Goal: Find specific page/section: Find specific page/section

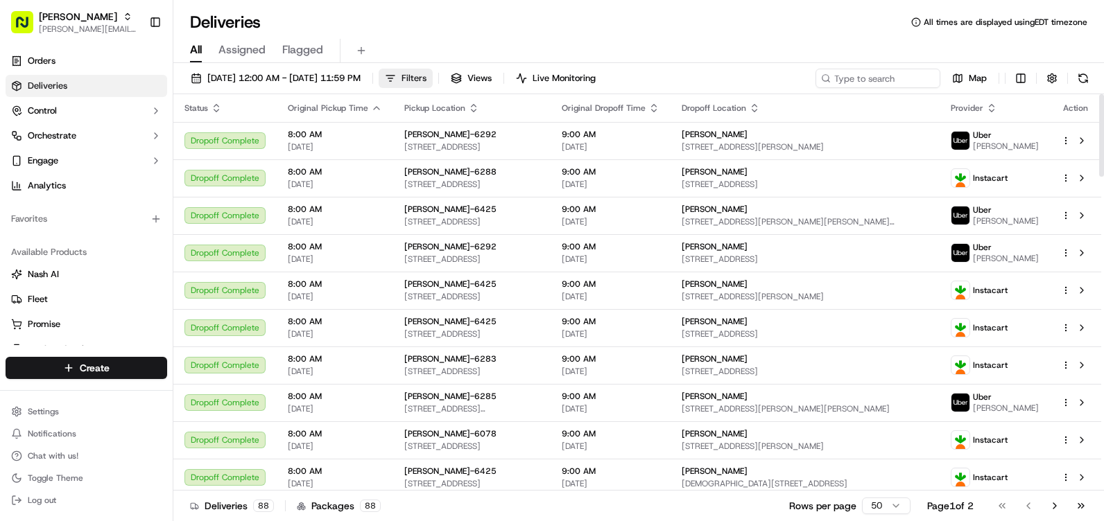
click at [433, 79] on button "Filters" at bounding box center [406, 78] width 54 height 19
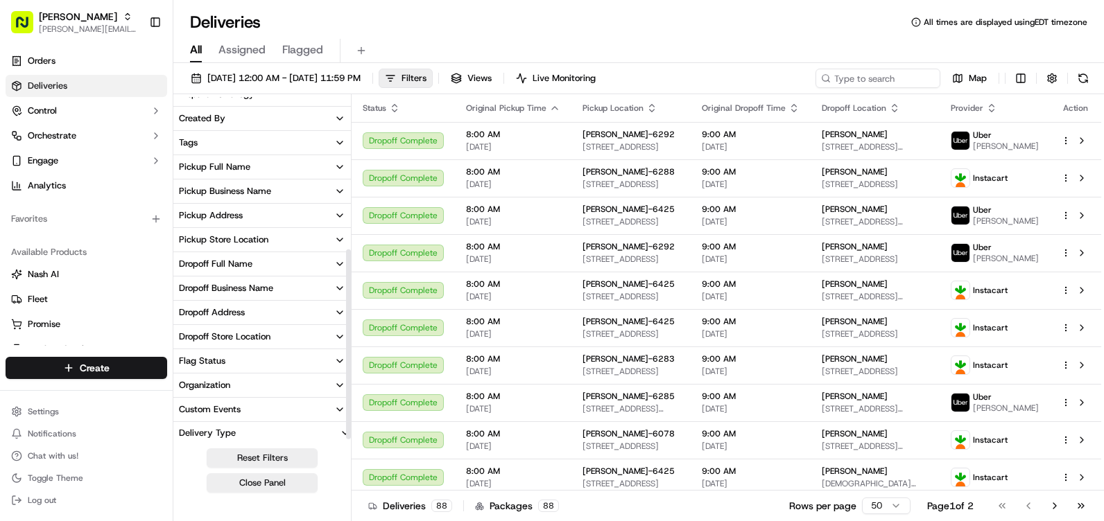
scroll to position [277, 0]
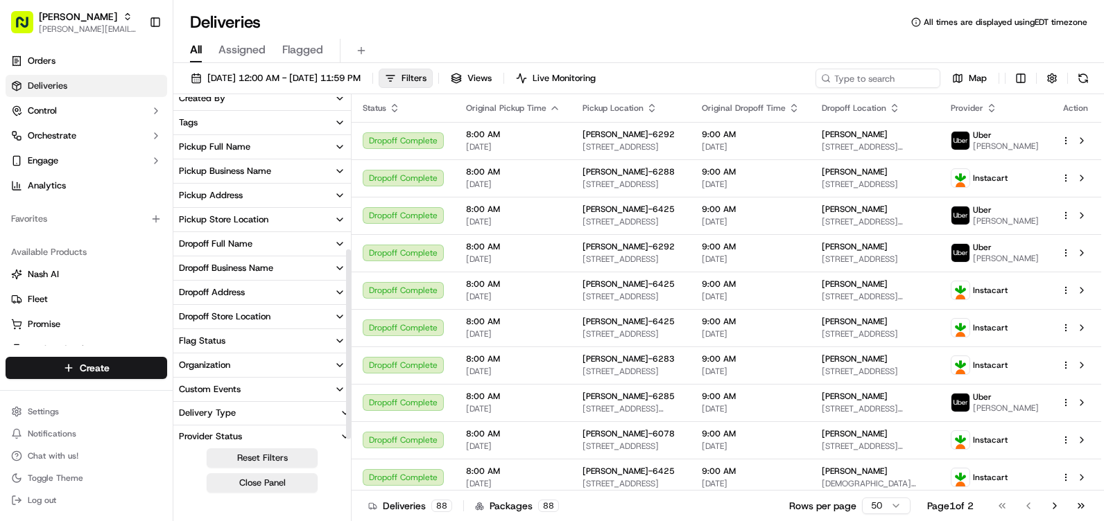
click at [310, 214] on button "Pickup Store Location" at bounding box center [261, 220] width 177 height 24
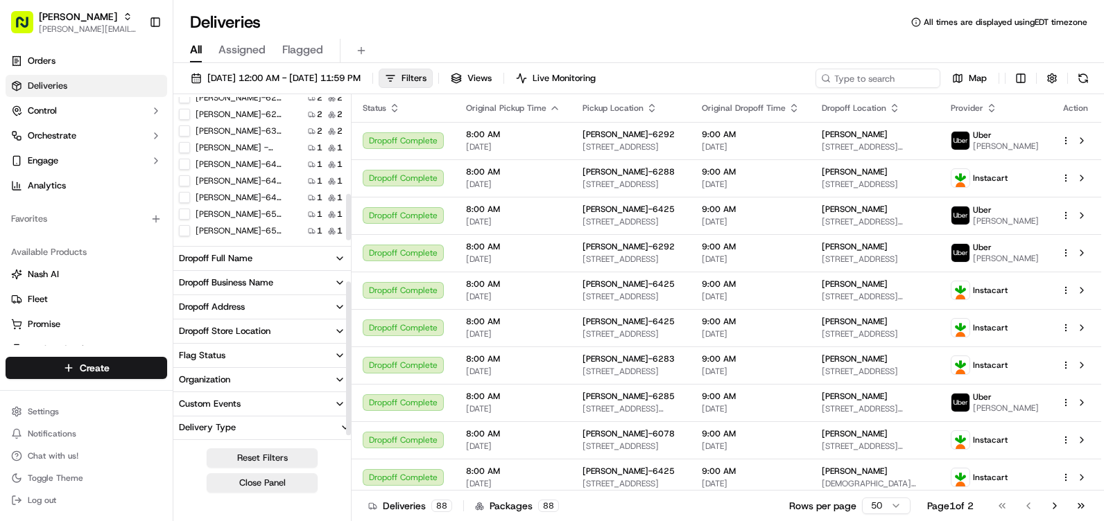
scroll to position [416, 0]
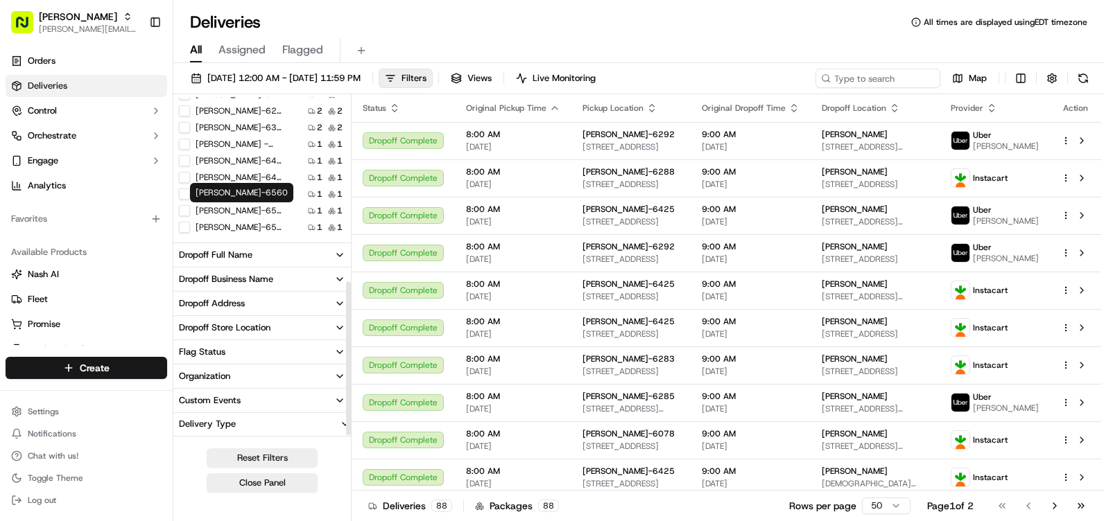
click at [245, 204] on div "[PERSON_NAME]-6560 1 1" at bounding box center [261, 211] width 177 height 14
click at [244, 210] on label "[PERSON_NAME]-6560" at bounding box center [240, 210] width 89 height 11
click at [190, 210] on button "[PERSON_NAME]-6560" at bounding box center [184, 210] width 11 height 11
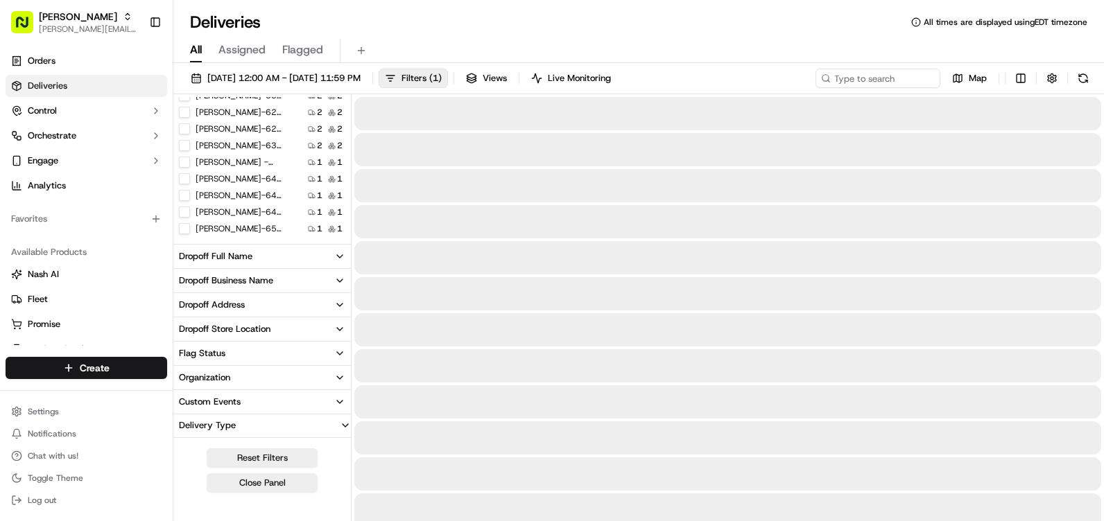
scroll to position [417, 0]
click at [442, 82] on span "Filters ( 1 )" at bounding box center [421, 78] width 40 height 12
